Goal: Information Seeking & Learning: Learn about a topic

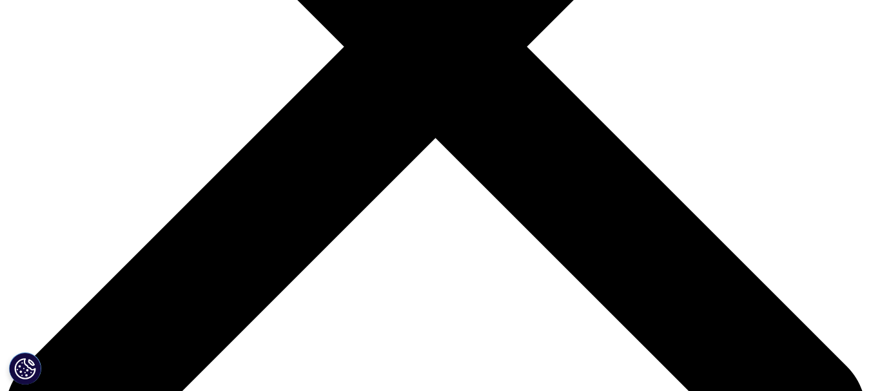
scroll to position [428, 0]
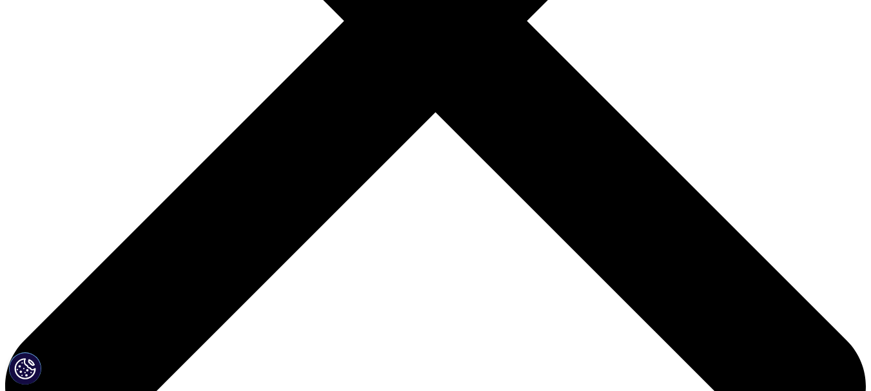
drag, startPoint x: 879, startPoint y: 29, endPoint x: 880, endPoint y: 54, distance: 24.5
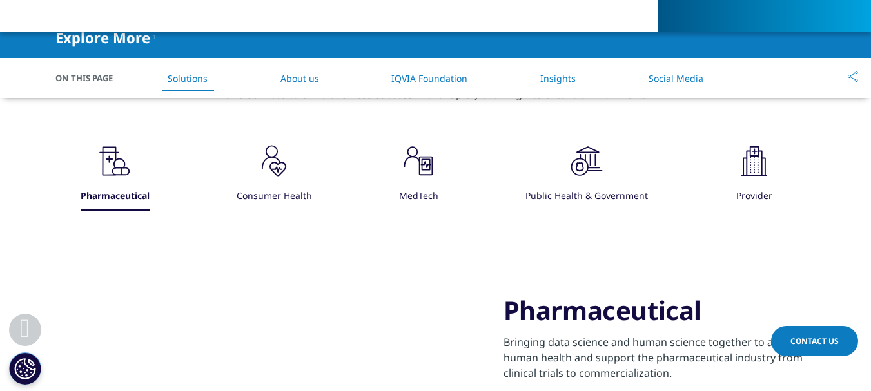
click at [433, 157] on icon at bounding box center [426, 166] width 14 height 19
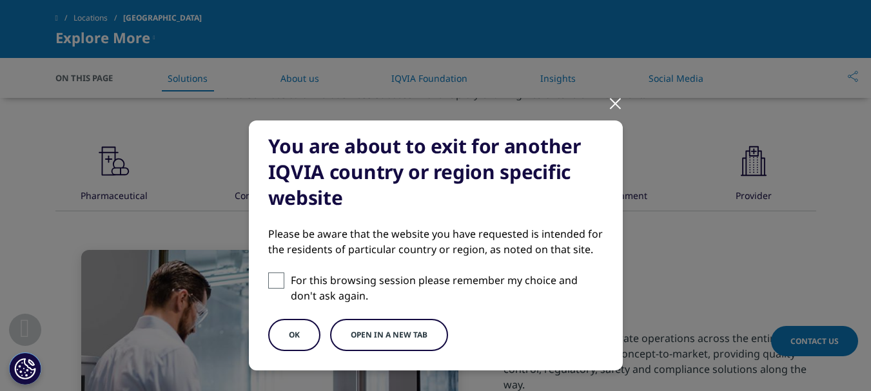
click at [408, 321] on button "Open in a new tab" at bounding box center [389, 335] width 118 height 32
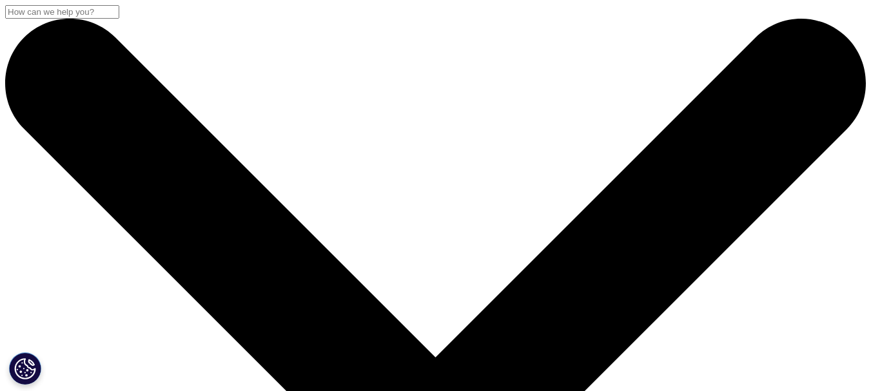
drag, startPoint x: 877, startPoint y: 46, endPoint x: 878, endPoint y: 1, distance: 44.5
